Goal: Contribute content: Add original content to the website for others to see

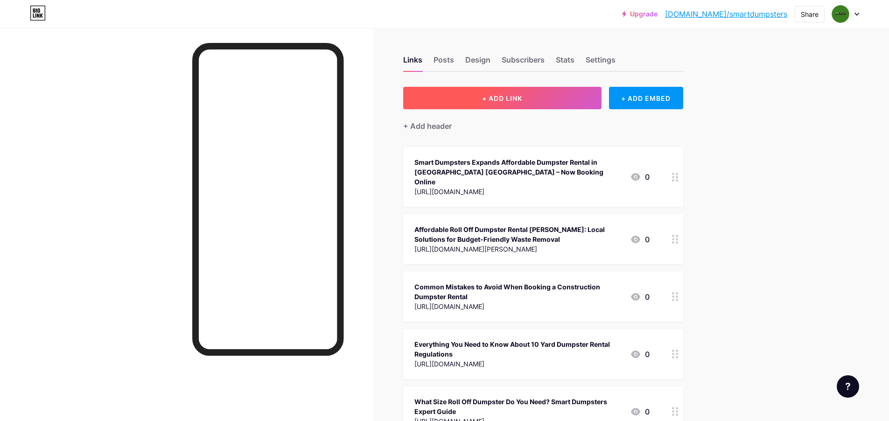
click at [536, 106] on button "+ ADD LINK" at bounding box center [502, 98] width 198 height 22
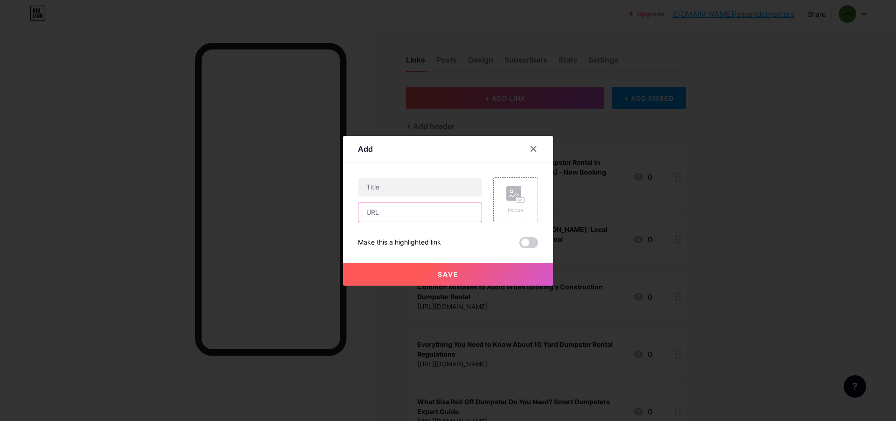
click at [382, 216] on input "text" at bounding box center [419, 212] width 123 height 19
paste input "[URL][DOMAIN_NAME]"
type input "[URL][DOMAIN_NAME]"
click at [384, 190] on input "text" at bounding box center [419, 187] width 123 height 19
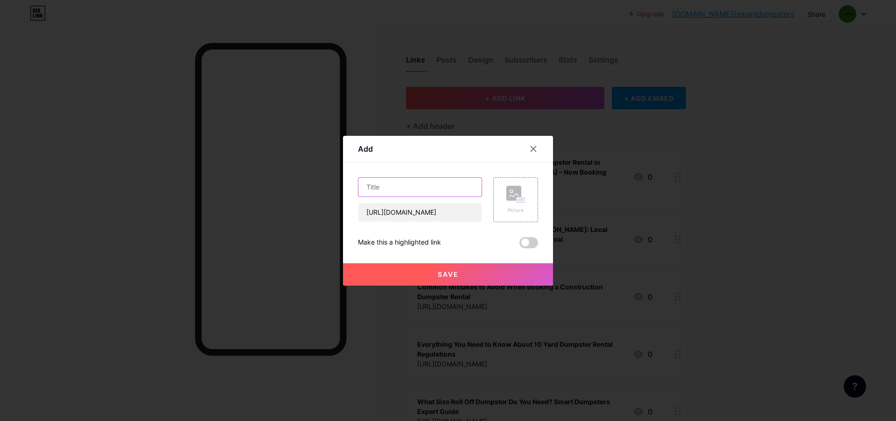
scroll to position [0, 0]
paste input "Smart Dumpsters Announces Limited-Time Discounts to Rent Dumpster Moncks Corner…"
type input "Smart Dumpsters Announces Limited-Time Discounts to Rent Dumpster Moncks Corner…"
click at [470, 277] on button "Save" at bounding box center [448, 274] width 210 height 22
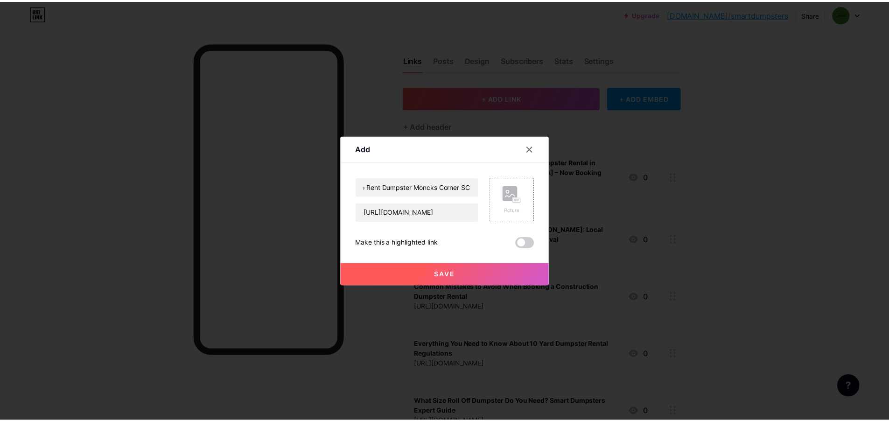
scroll to position [0, 0]
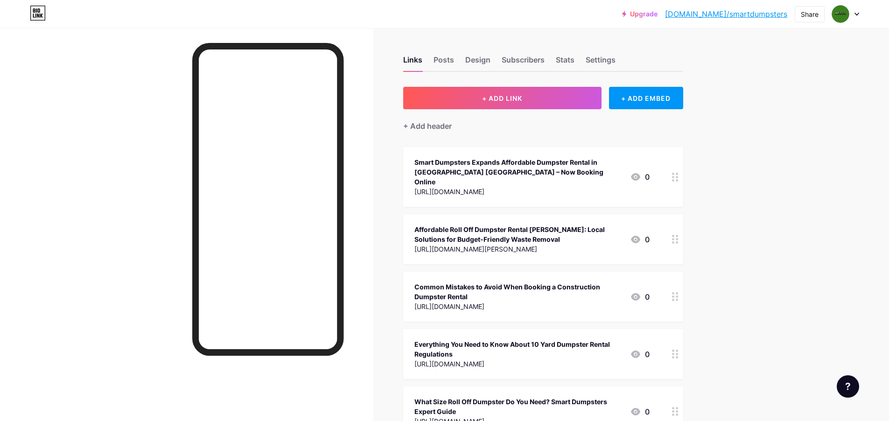
click at [813, 18] on div "Share" at bounding box center [809, 14] width 18 height 10
click at [760, 56] on div "Copy link" at bounding box center [754, 48] width 139 height 22
